Goal: Entertainment & Leisure: Consume media (video, audio)

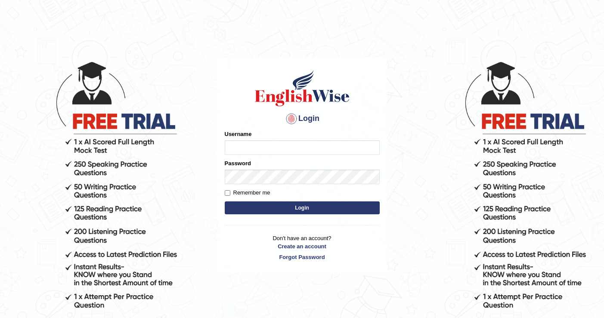
type input "DariaZ"
click at [295, 205] on button "Login" at bounding box center [302, 207] width 155 height 13
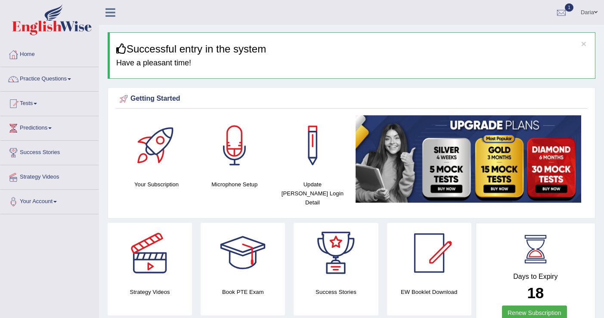
click at [46, 177] on link "Strategy Videos" at bounding box center [49, 176] width 98 height 22
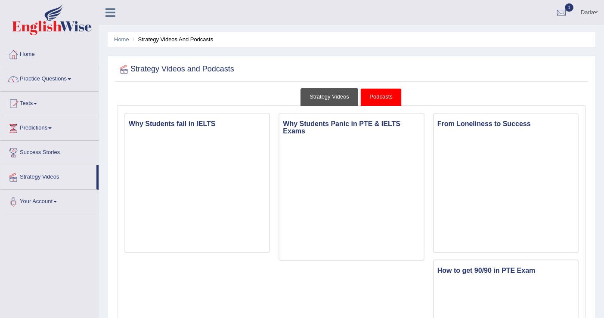
drag, startPoint x: 338, startPoint y: 96, endPoint x: 312, endPoint y: 167, distance: 74.8
click at [338, 96] on link "Strategy Videos" at bounding box center [329, 97] width 58 height 18
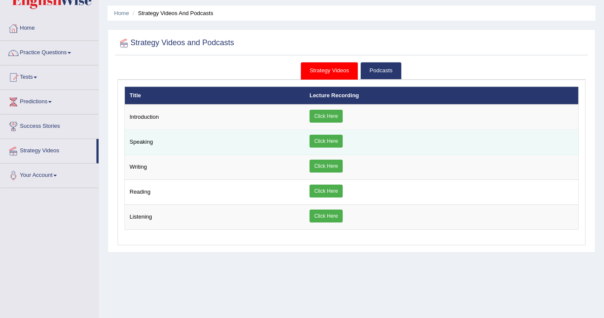
scroll to position [30, 0]
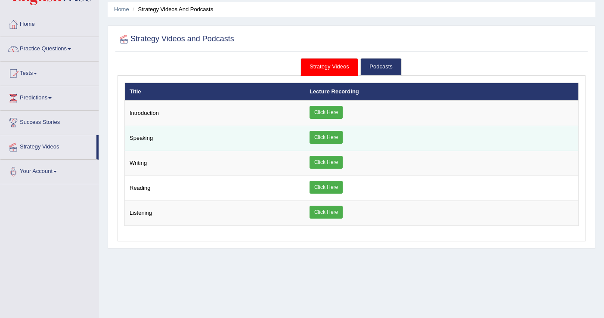
click at [318, 134] on link "Click Here" at bounding box center [326, 137] width 33 height 13
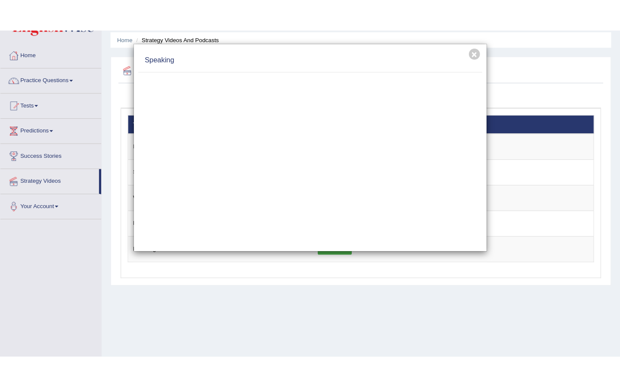
scroll to position [0, 0]
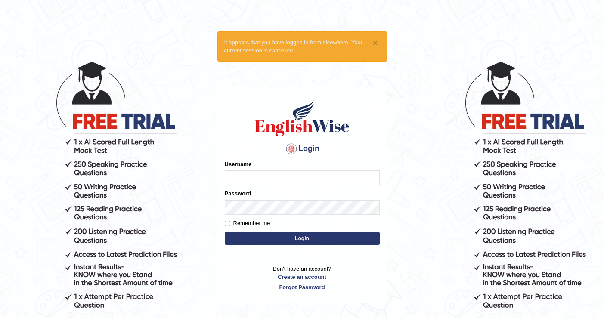
type input "DariaZ"
click at [301, 235] on button "Login" at bounding box center [302, 238] width 155 height 13
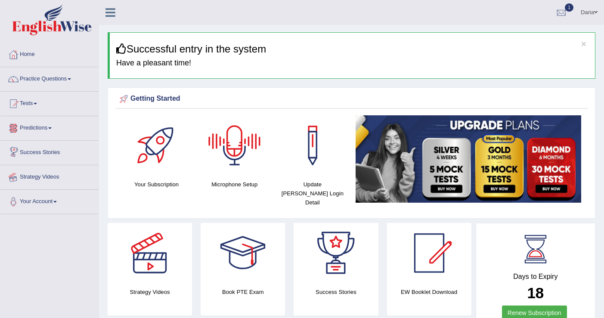
click at [43, 180] on link "Strategy Videos" at bounding box center [49, 176] width 98 height 22
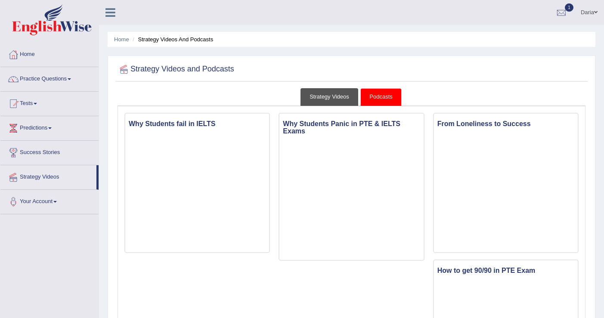
click at [343, 101] on link "Strategy Videos" at bounding box center [329, 97] width 58 height 18
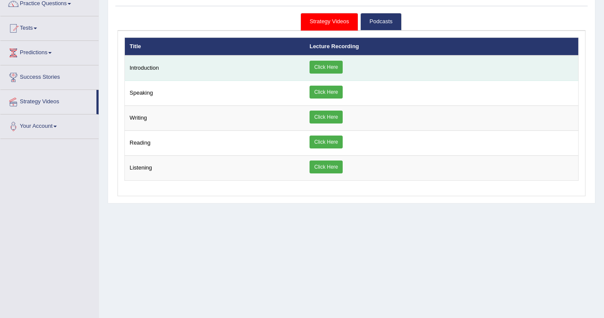
scroll to position [78, 0]
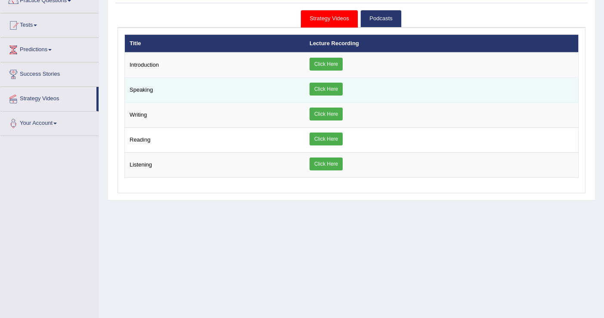
click at [330, 83] on link "Click Here" at bounding box center [326, 89] width 33 height 13
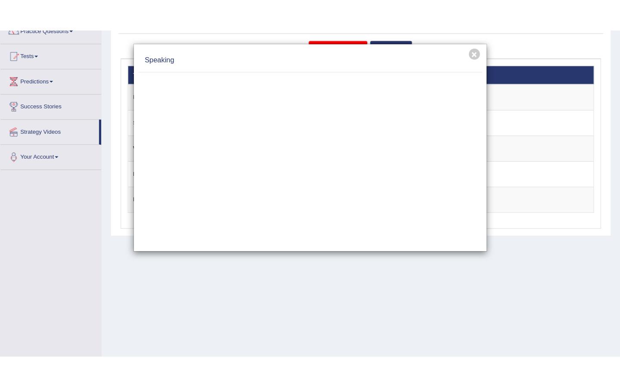
scroll to position [0, 0]
